Goal: Transaction & Acquisition: Purchase product/service

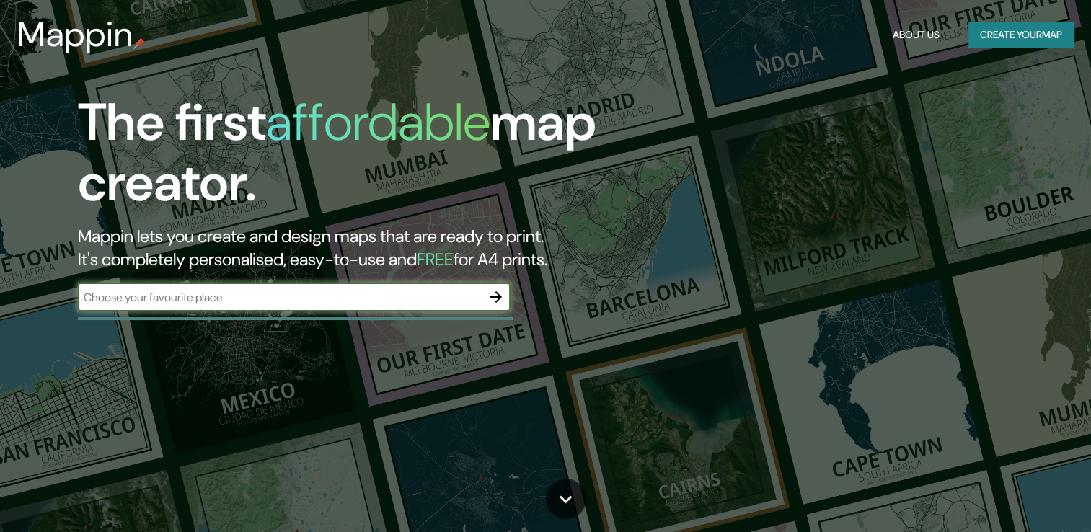
click at [337, 292] on input "text" at bounding box center [280, 297] width 404 height 17
type input "hoolbox"
click at [499, 298] on icon "button" at bounding box center [496, 297] width 12 height 12
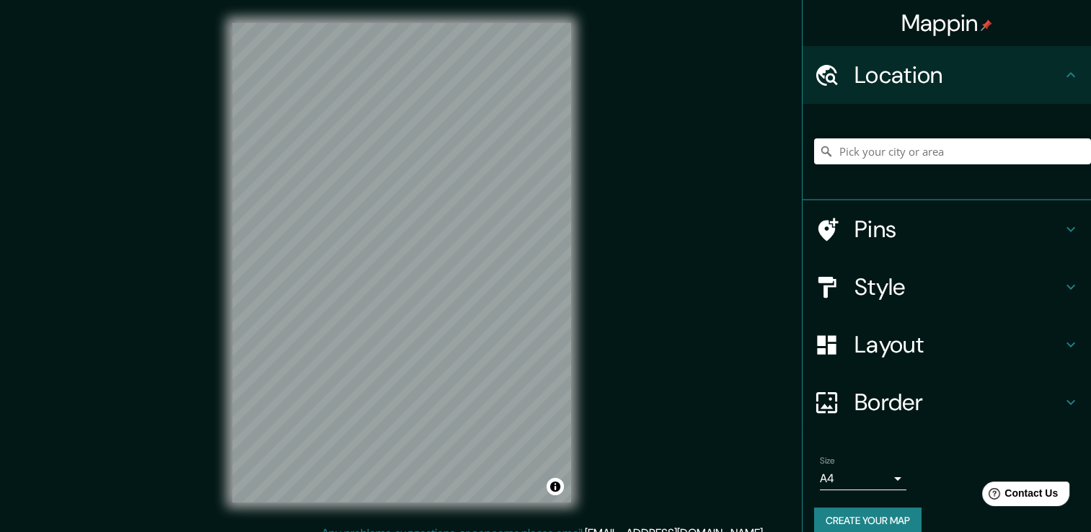
click at [914, 227] on h4 "Pins" at bounding box center [958, 229] width 208 height 29
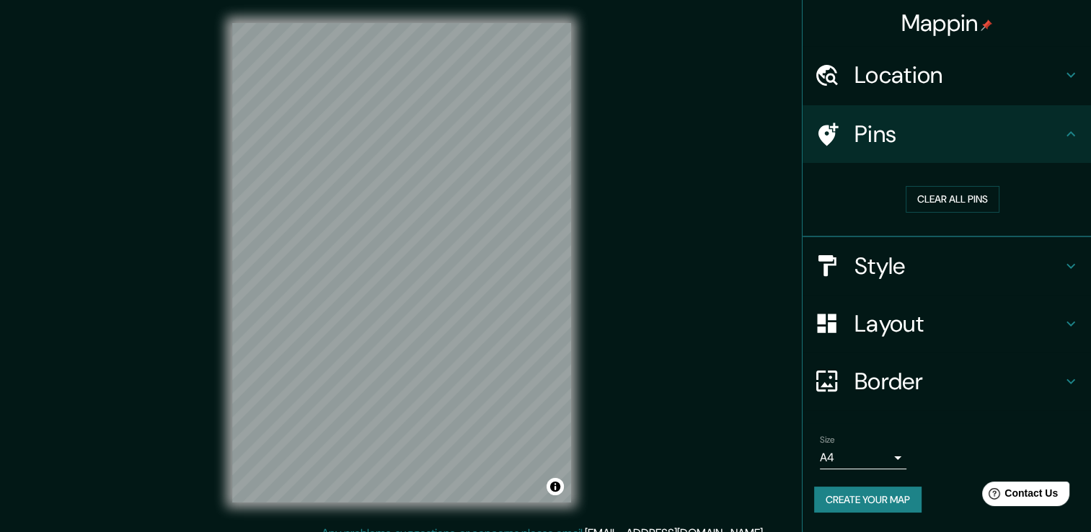
click at [884, 271] on h4 "Style" at bounding box center [958, 266] width 208 height 29
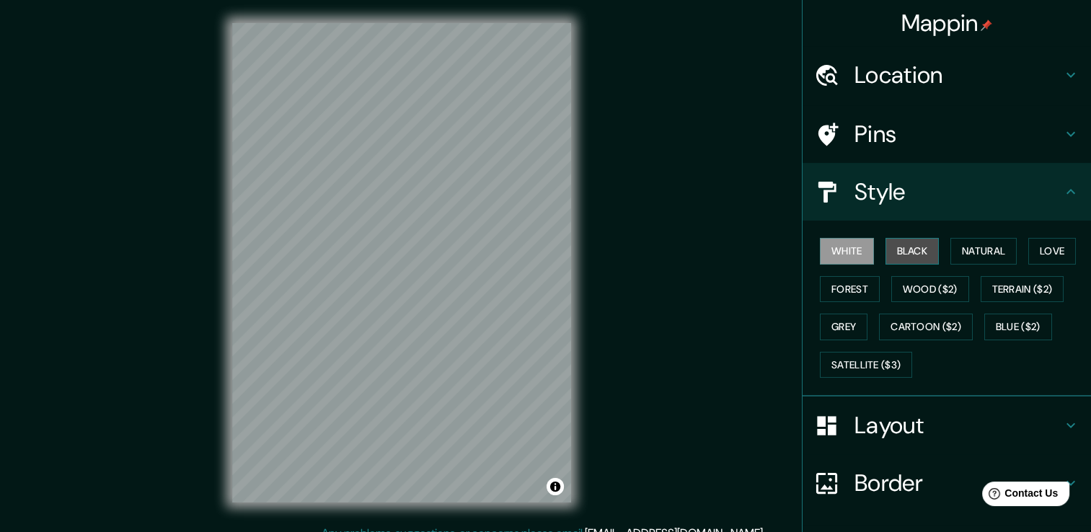
click at [914, 250] on button "Black" at bounding box center [912, 251] width 54 height 27
click at [999, 198] on h4 "Style" at bounding box center [958, 191] width 208 height 29
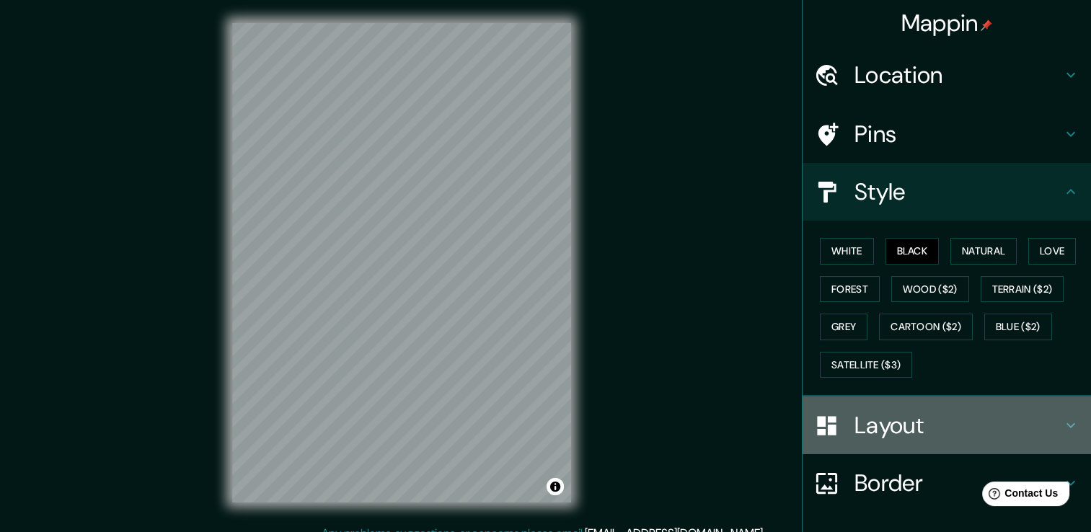
click at [916, 434] on h4 "Layout" at bounding box center [958, 425] width 208 height 29
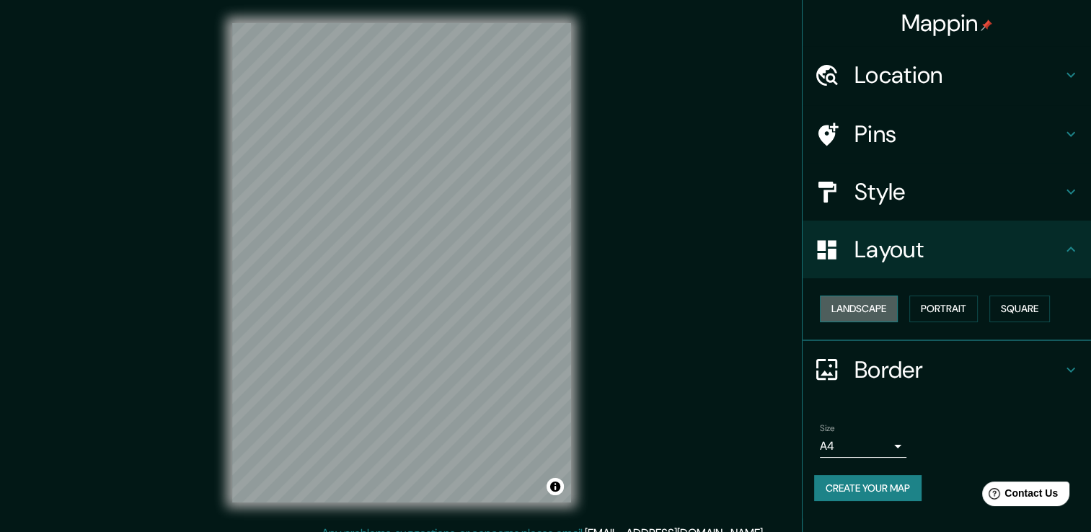
click at [889, 311] on button "Landscape" at bounding box center [859, 309] width 78 height 27
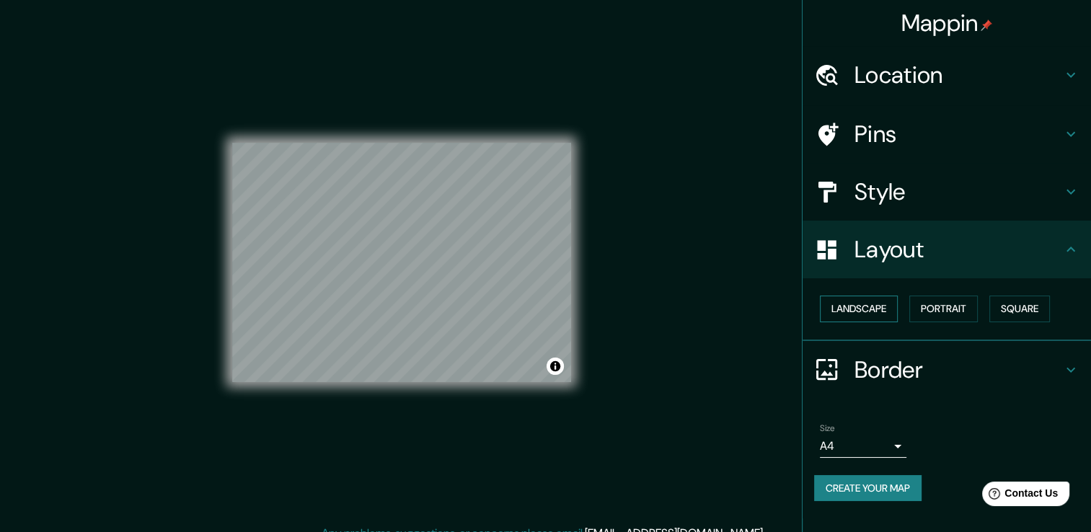
click at [889, 311] on button "Landscape" at bounding box center [859, 309] width 78 height 27
click at [940, 306] on button "Portrait" at bounding box center [943, 309] width 68 height 27
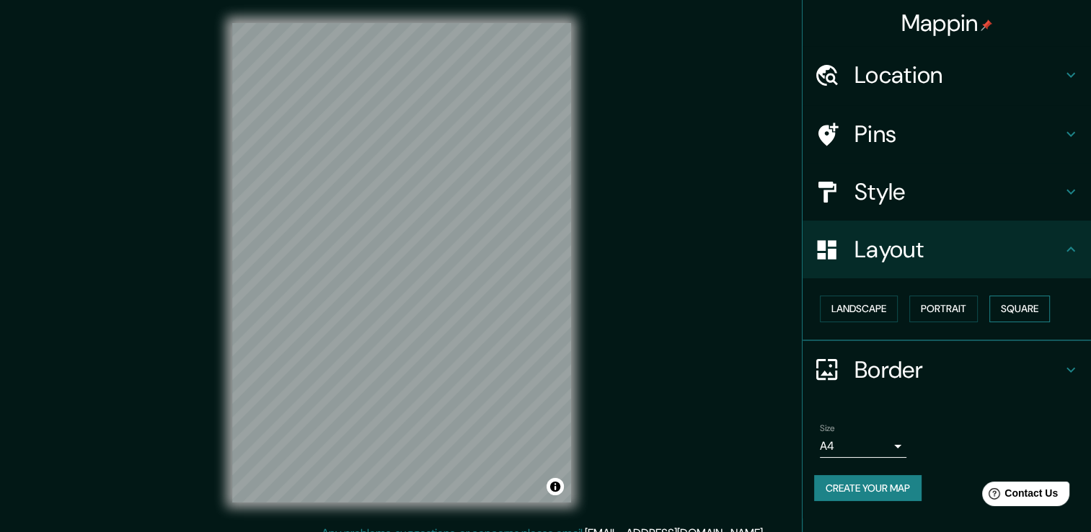
click at [1006, 311] on button "Square" at bounding box center [1019, 309] width 61 height 27
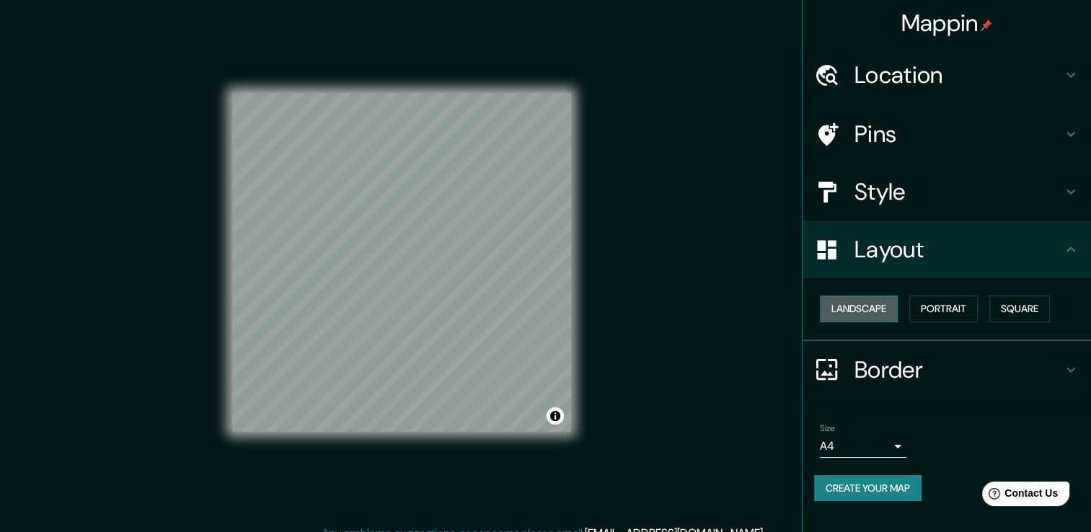
click at [862, 306] on button "Landscape" at bounding box center [859, 309] width 78 height 27
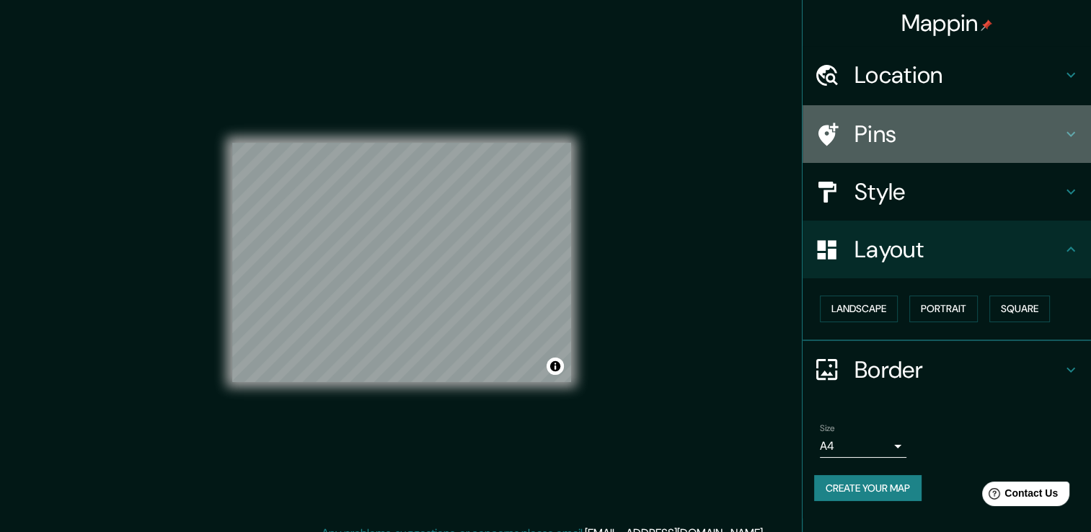
click at [923, 137] on h4 "Pins" at bounding box center [958, 134] width 208 height 29
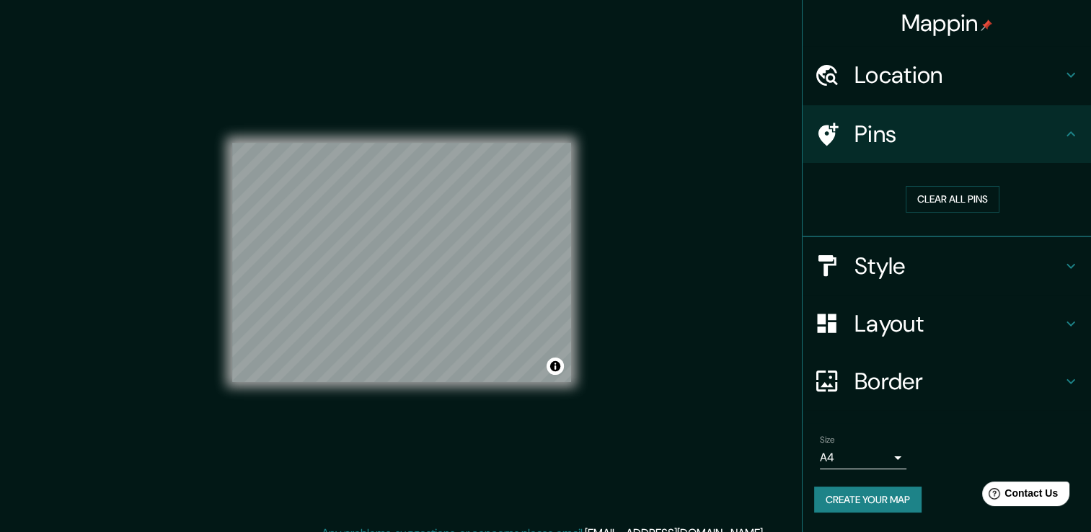
click at [918, 258] on h4 "Style" at bounding box center [958, 266] width 208 height 29
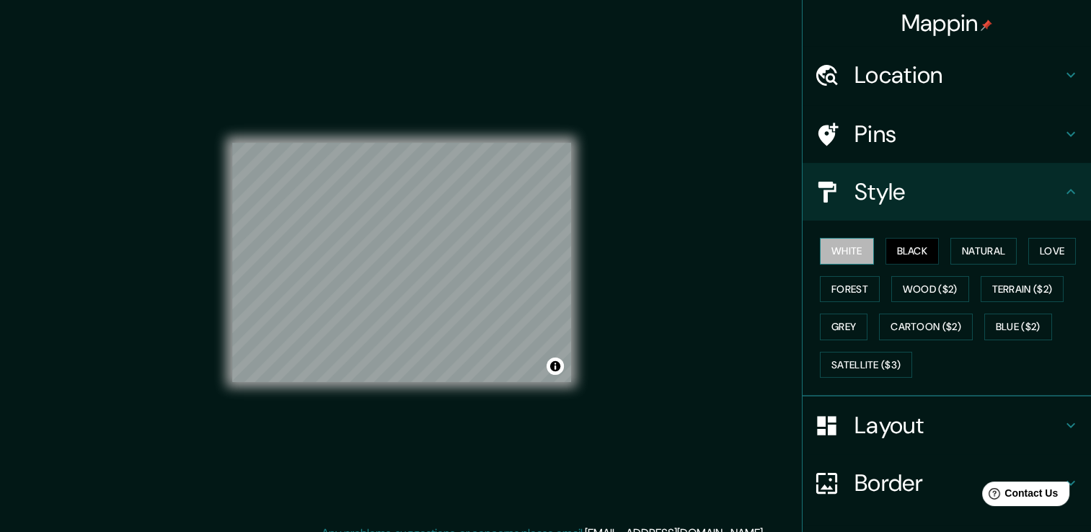
click at [854, 252] on button "White" at bounding box center [847, 251] width 54 height 27
click at [915, 255] on button "Black" at bounding box center [912, 251] width 54 height 27
click at [973, 254] on button "Natural" at bounding box center [983, 251] width 66 height 27
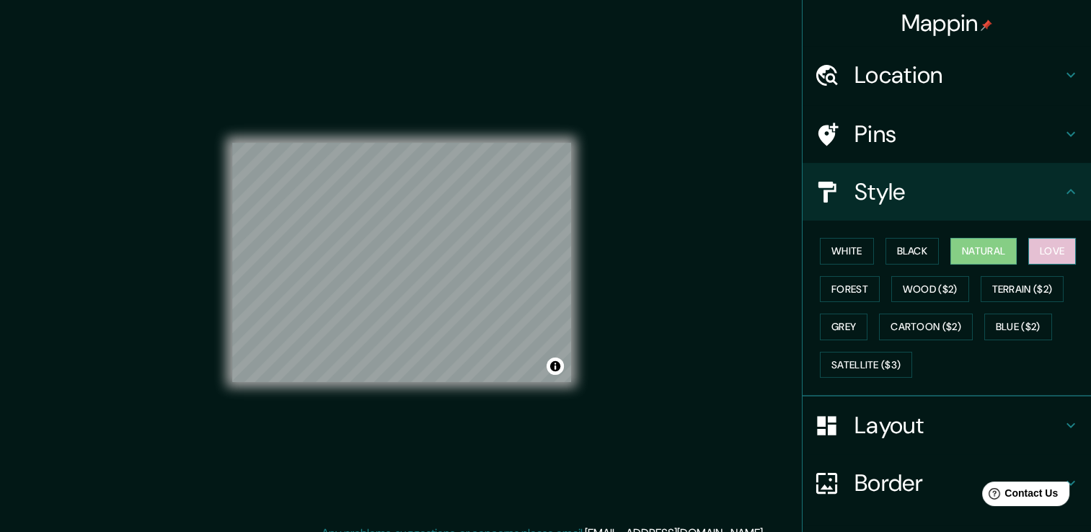
click at [1054, 252] on button "Love" at bounding box center [1052, 251] width 48 height 27
click at [1024, 291] on button "Terrain ($2)" at bounding box center [1022, 289] width 84 height 27
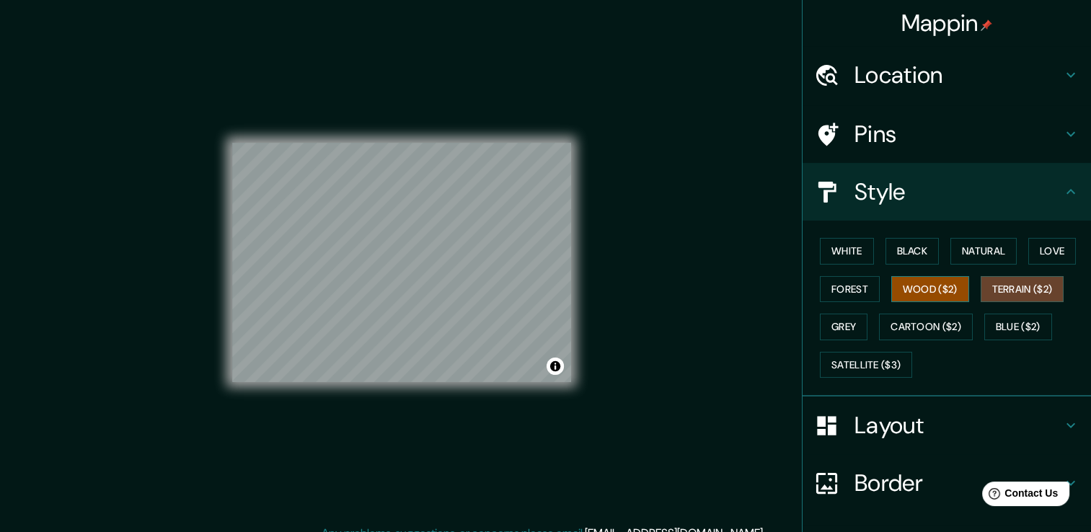
click at [911, 284] on button "Wood ($2)" at bounding box center [930, 289] width 78 height 27
click at [851, 283] on button "Forest" at bounding box center [850, 289] width 60 height 27
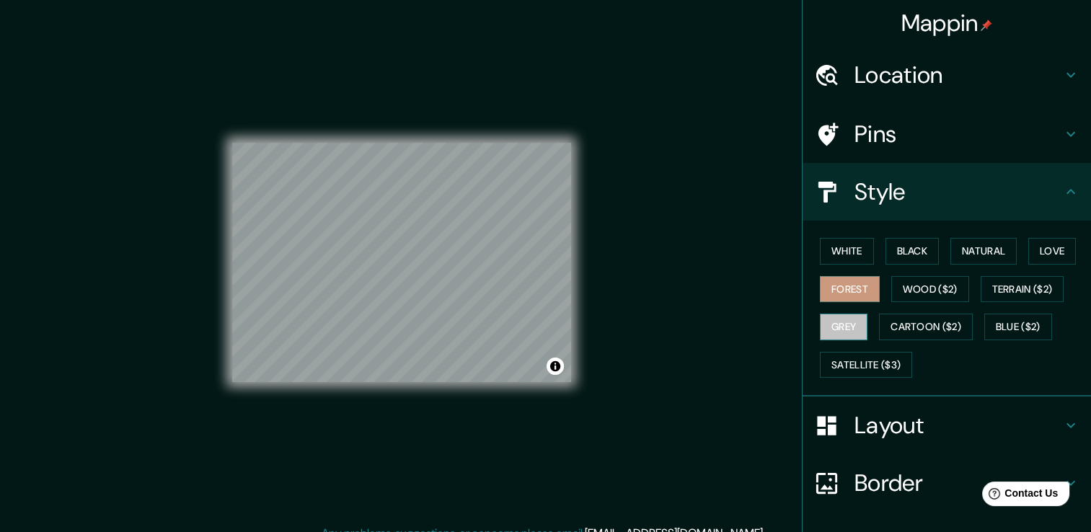
click at [833, 324] on button "Grey" at bounding box center [844, 327] width 48 height 27
click at [900, 326] on button "Cartoon ($2)" at bounding box center [926, 327] width 94 height 27
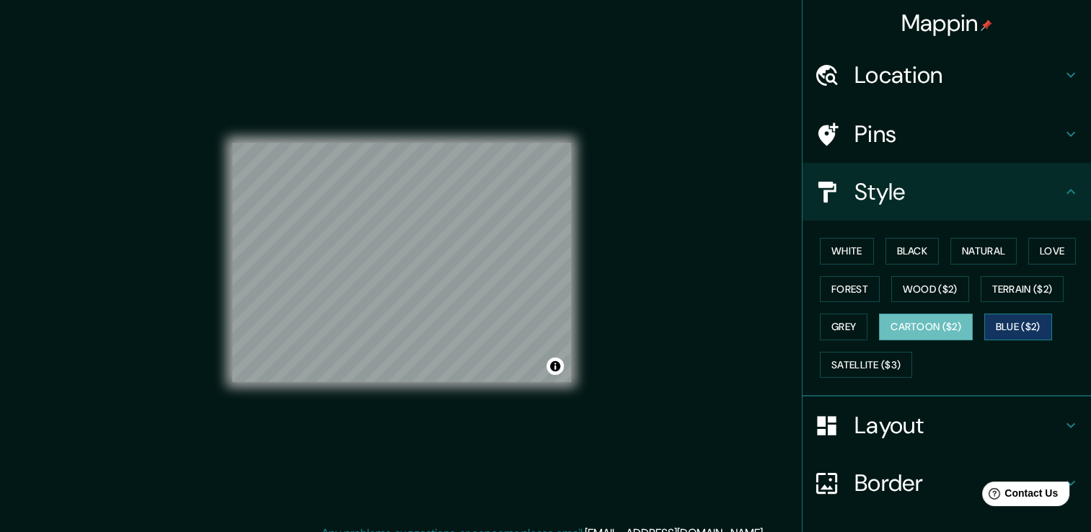
click at [996, 324] on button "Blue ($2)" at bounding box center [1018, 327] width 68 height 27
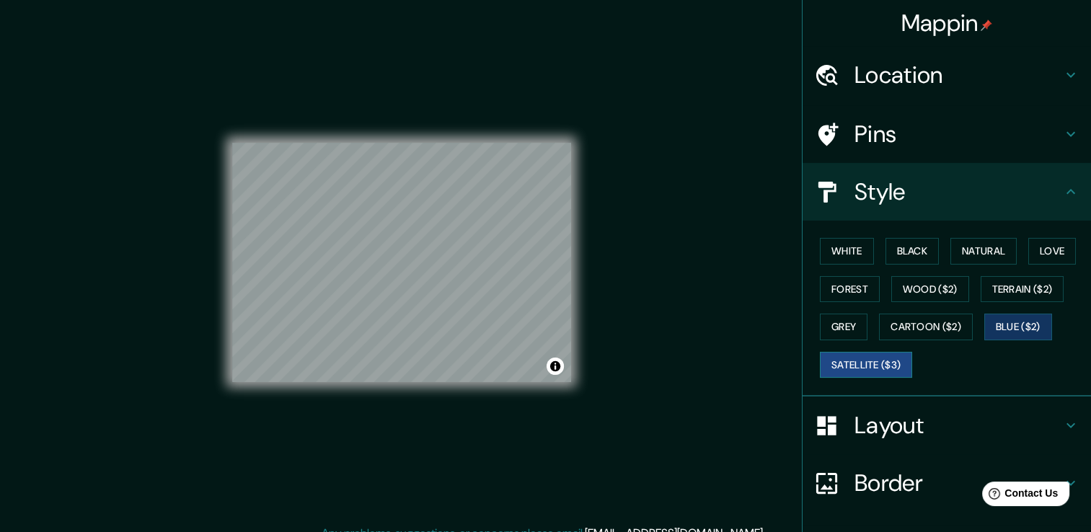
click at [876, 365] on button "Satellite ($3)" at bounding box center [866, 365] width 92 height 27
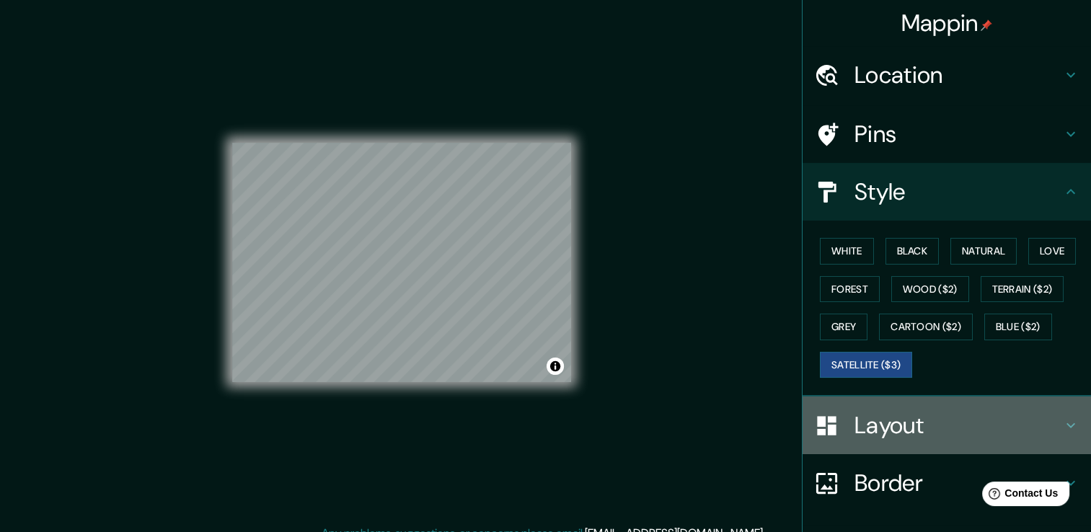
click at [961, 427] on h4 "Layout" at bounding box center [958, 425] width 208 height 29
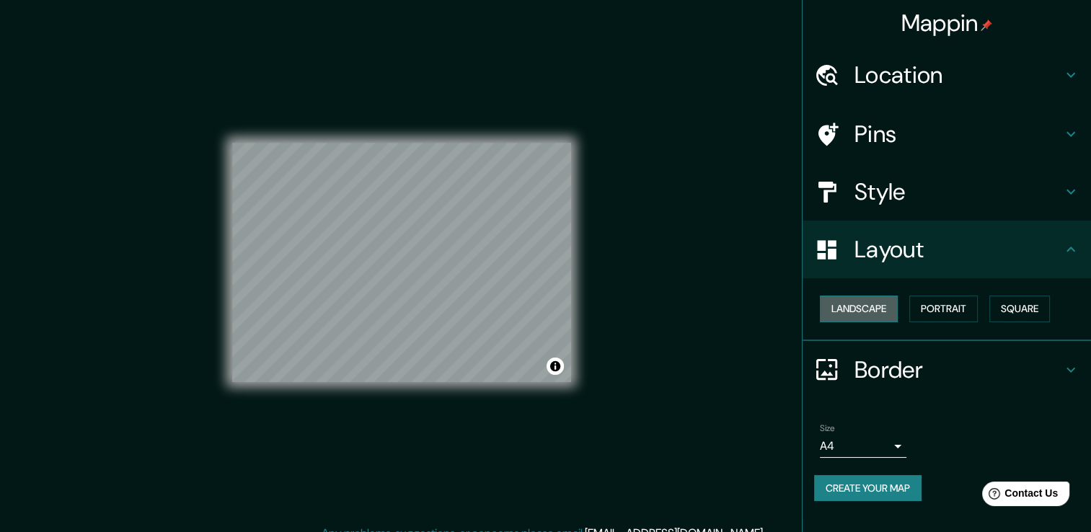
click at [871, 310] on button "Landscape" at bounding box center [859, 309] width 78 height 27
click at [950, 311] on button "Portrait" at bounding box center [943, 309] width 68 height 27
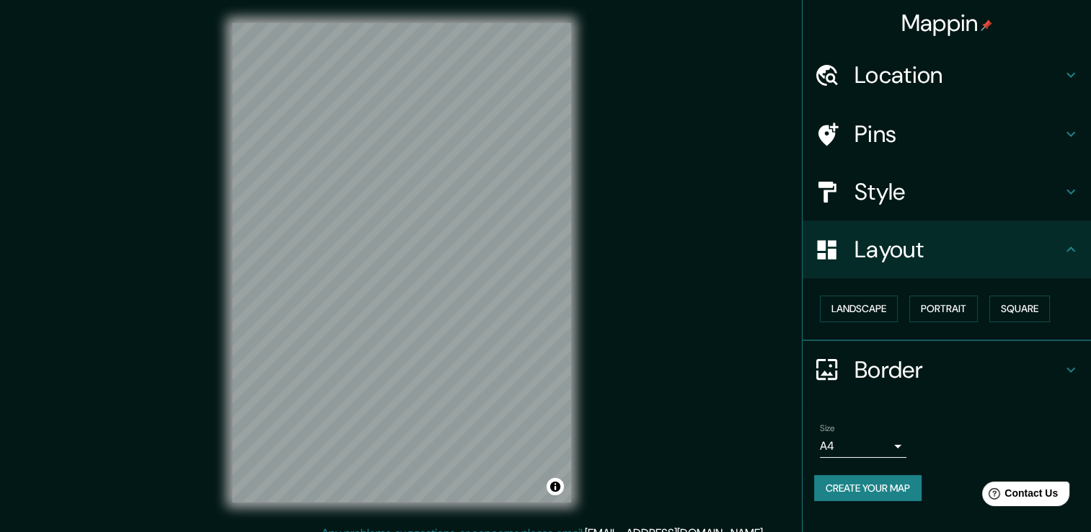
click at [211, 332] on div "© Mapbox © OpenStreetMap Improve this map © Maxar" at bounding box center [401, 262] width 385 height 525
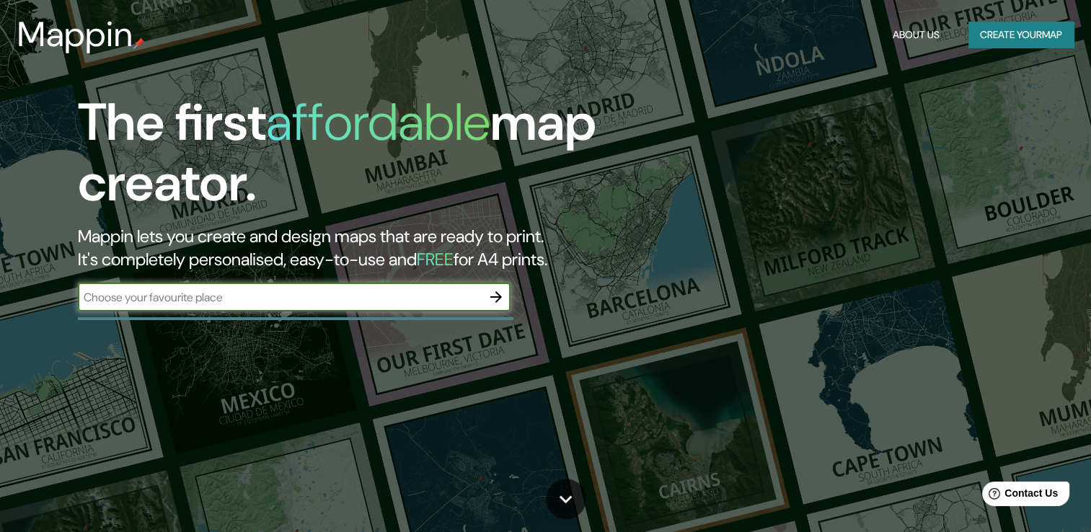
click at [321, 299] on input "text" at bounding box center [280, 297] width 404 height 17
type input "hoolbo"
drag, startPoint x: 640, startPoint y: 238, endPoint x: 625, endPoint y: 241, distance: 15.6
click at [640, 238] on div "The first affordable map creator. Mappin lets you create and design maps that a…" at bounding box center [350, 209] width 654 height 234
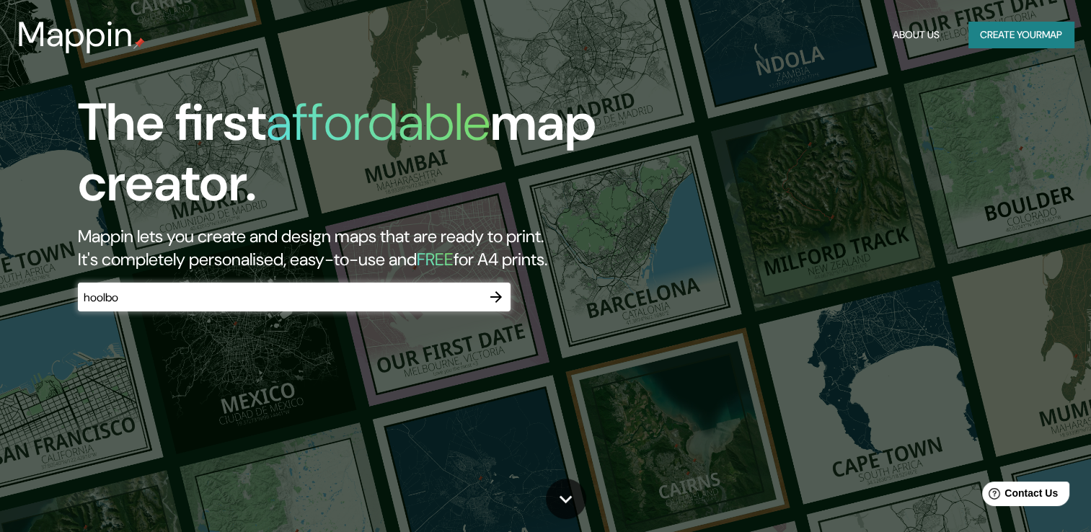
click at [494, 300] on icon "button" at bounding box center [495, 296] width 17 height 17
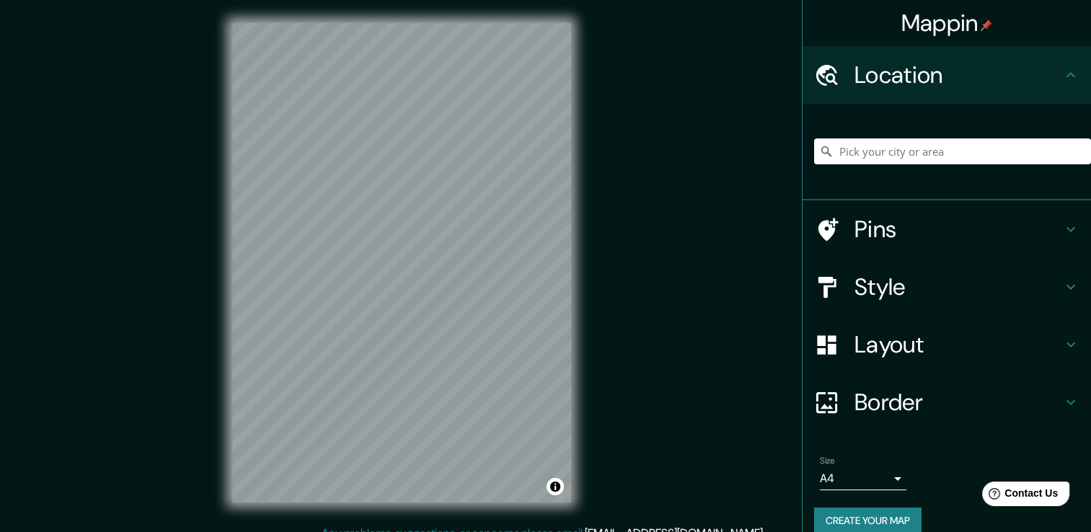
click at [972, 155] on input "Pick your city or area" at bounding box center [952, 151] width 277 height 26
type input "[GEOGRAPHIC_DATA][PERSON_NAME], [GEOGRAPHIC_DATA]"
click at [1073, 147] on icon "Clear" at bounding box center [1079, 152] width 12 height 12
click at [944, 146] on input "Pick your city or area" at bounding box center [952, 151] width 277 height 26
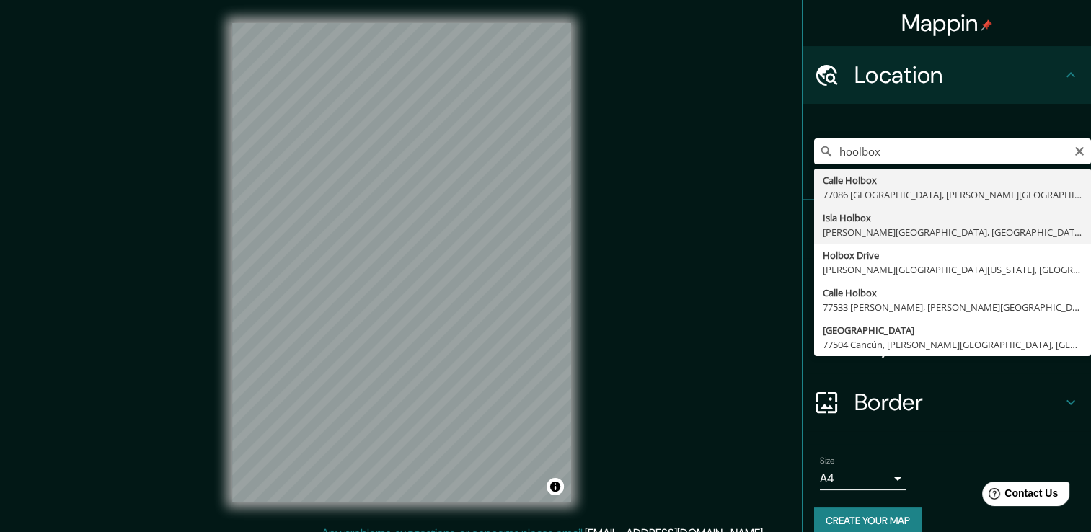
type input "[GEOGRAPHIC_DATA], [PERSON_NAME][GEOGRAPHIC_DATA], [GEOGRAPHIC_DATA]"
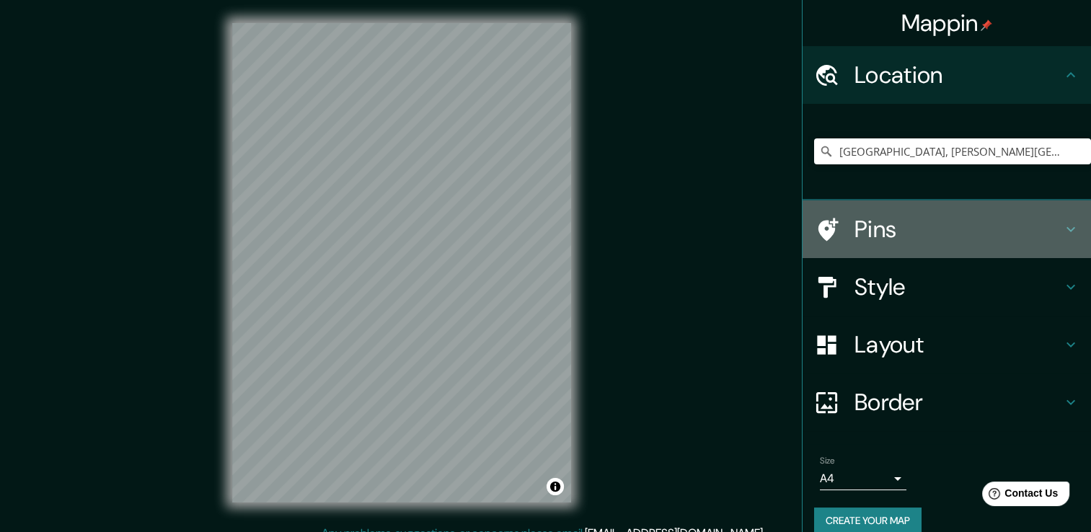
click at [1062, 231] on icon at bounding box center [1070, 229] width 17 height 17
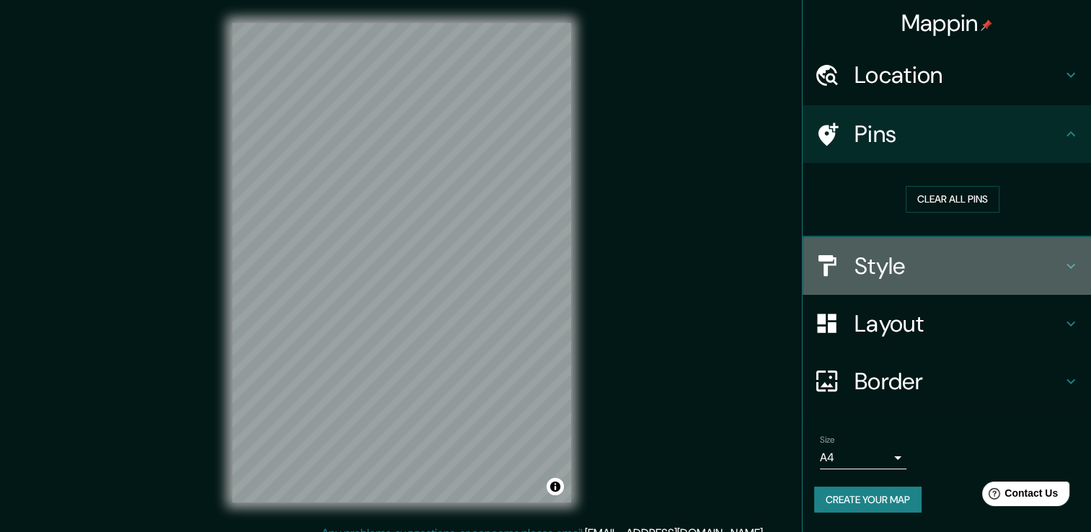
click at [966, 265] on h4 "Style" at bounding box center [958, 266] width 208 height 29
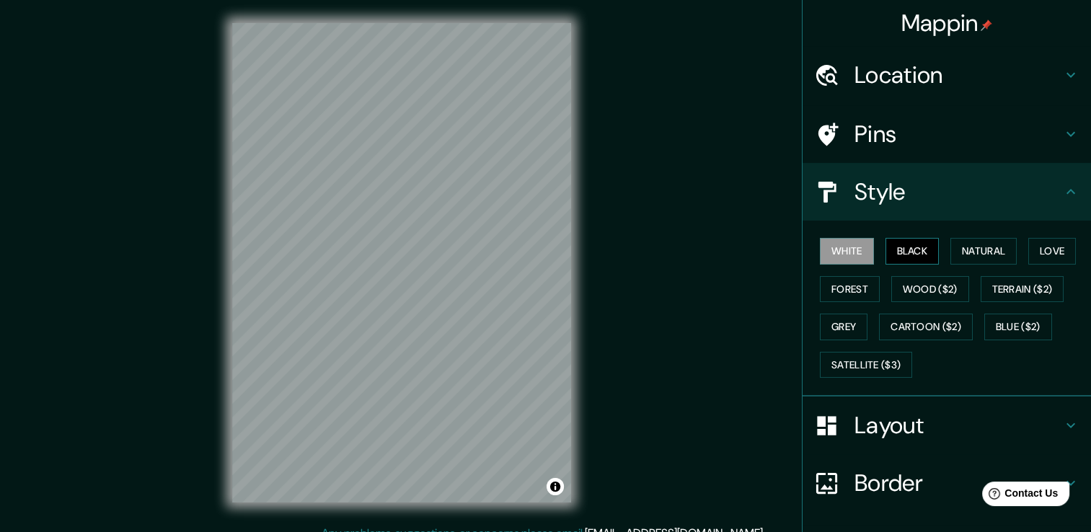
click at [908, 258] on button "Black" at bounding box center [912, 251] width 54 height 27
click at [888, 425] on h4 "Layout" at bounding box center [958, 425] width 208 height 29
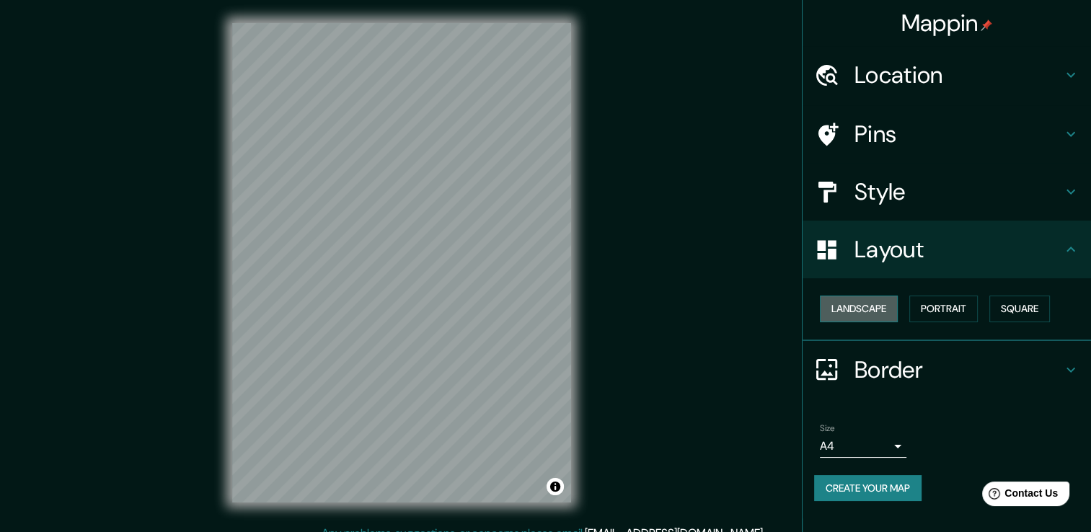
click at [889, 304] on button "Landscape" at bounding box center [859, 309] width 78 height 27
